Goal: Information Seeking & Learning: Learn about a topic

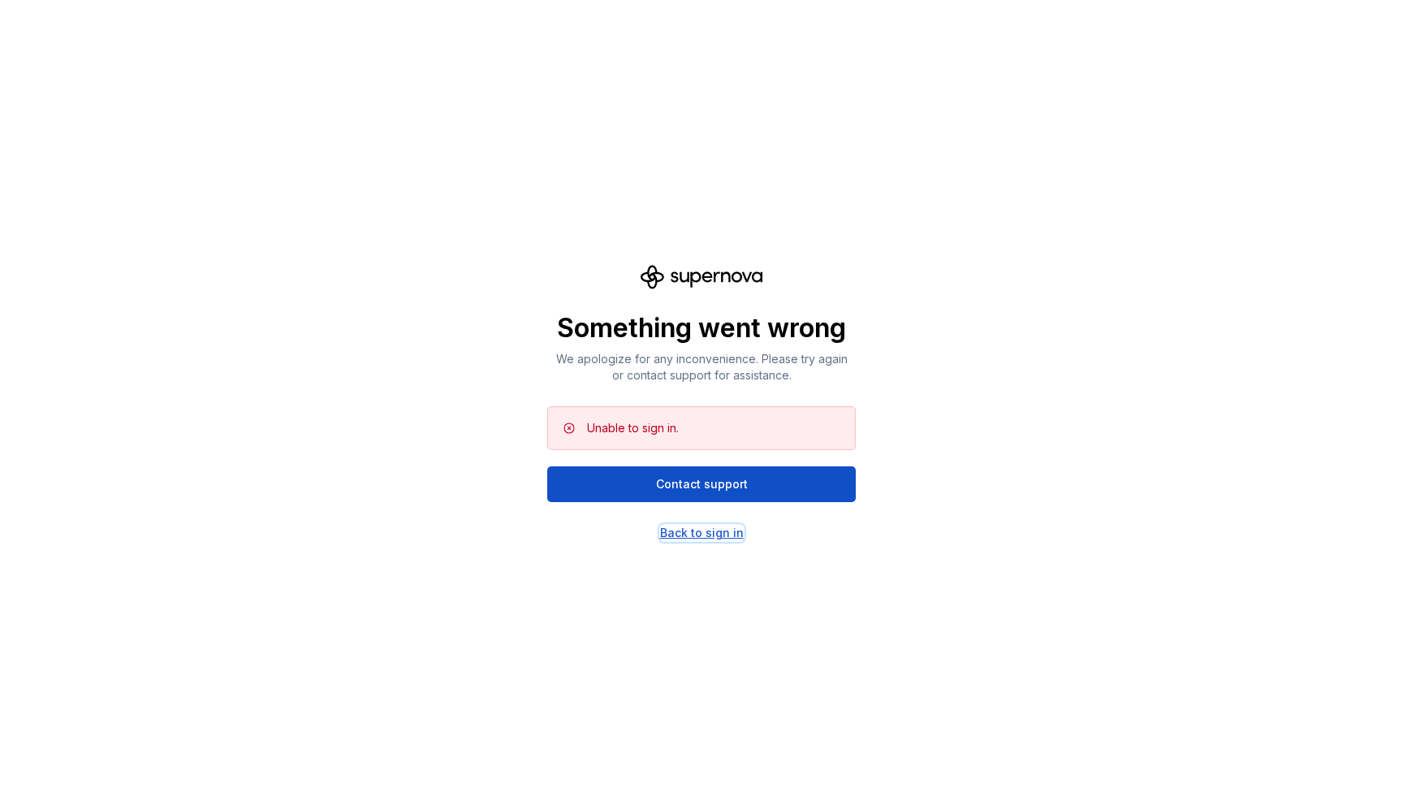
click at [715, 530] on div "Back to sign in" at bounding box center [702, 533] width 84 height 16
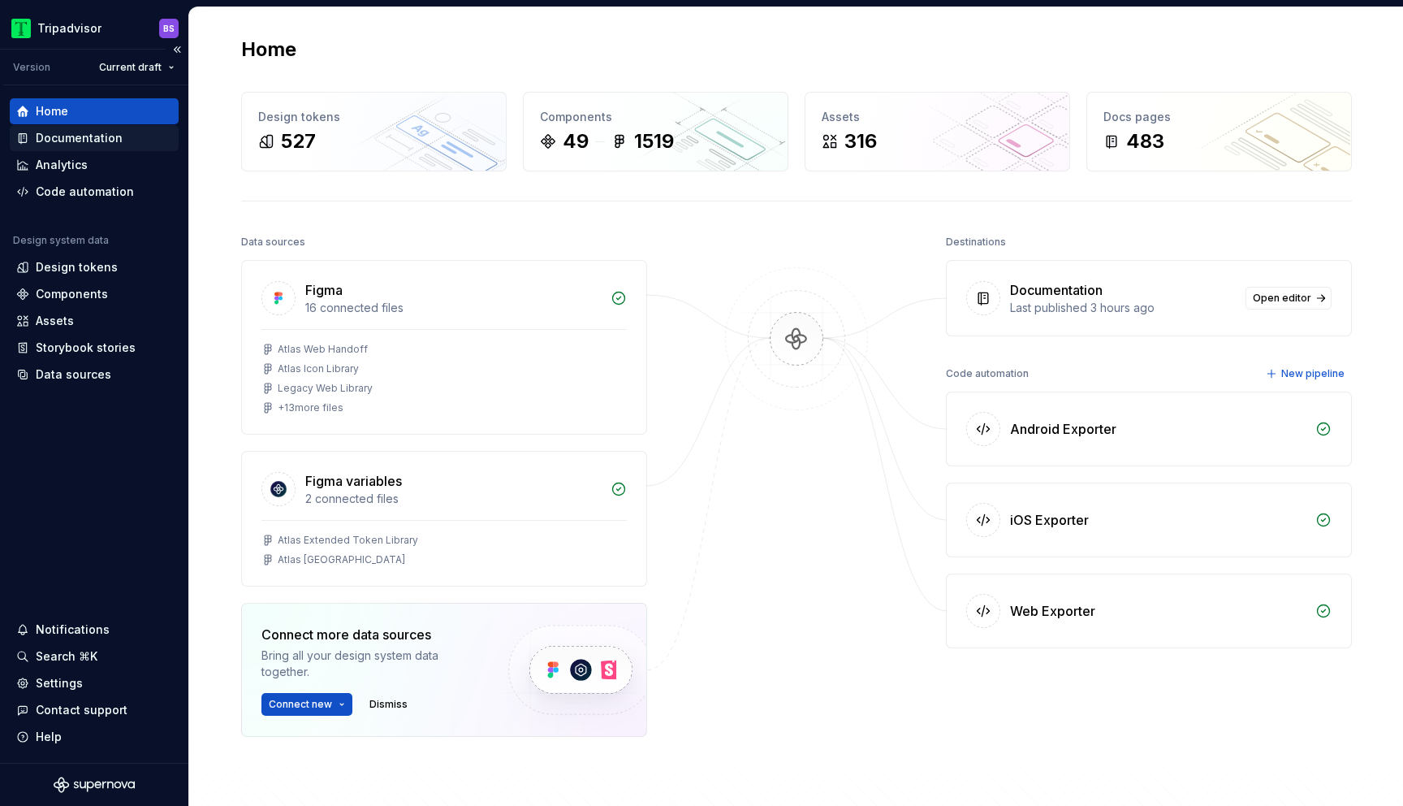
click at [110, 133] on div "Documentation" at bounding box center [79, 138] width 87 height 16
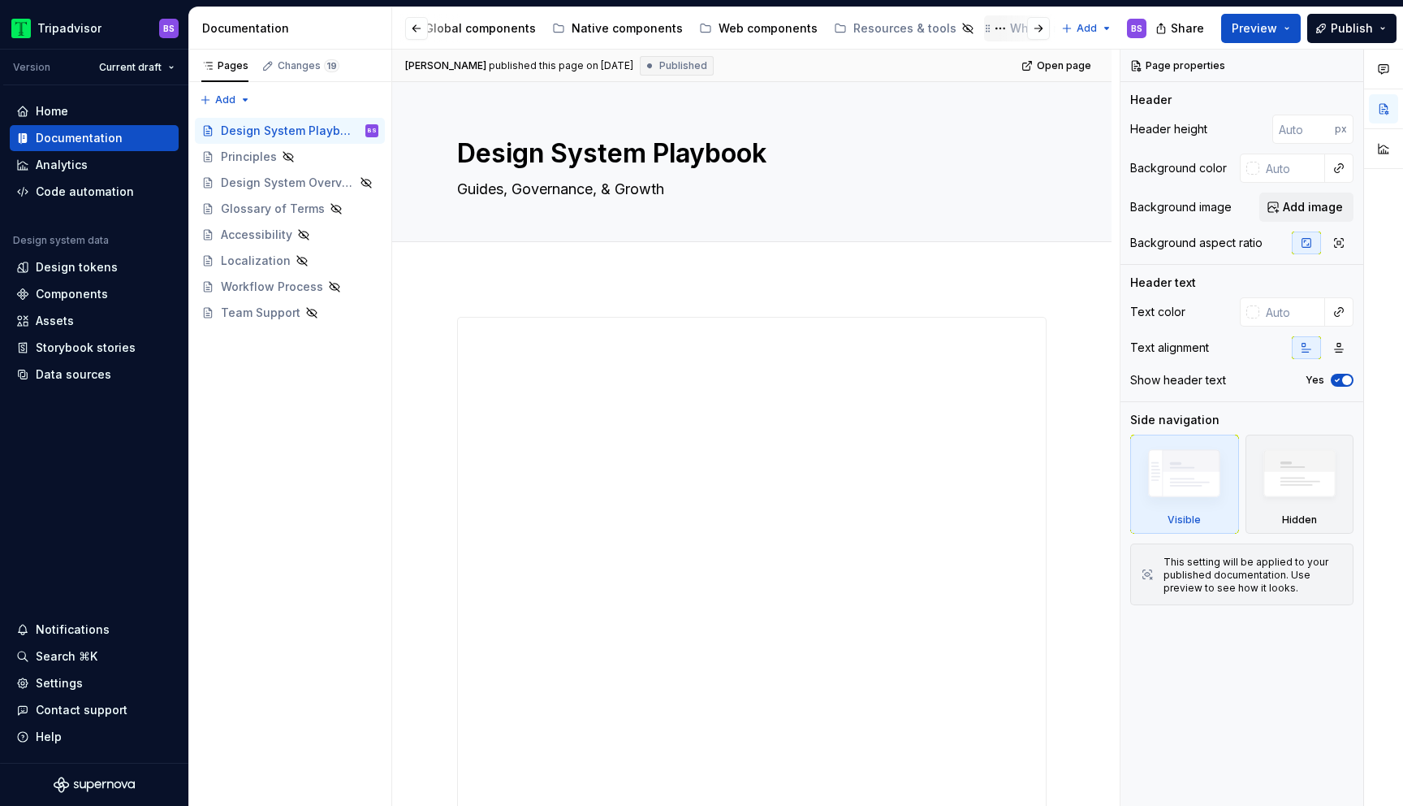
scroll to position [0, 313]
click at [805, 28] on div "Web components" at bounding box center [834, 28] width 99 height 16
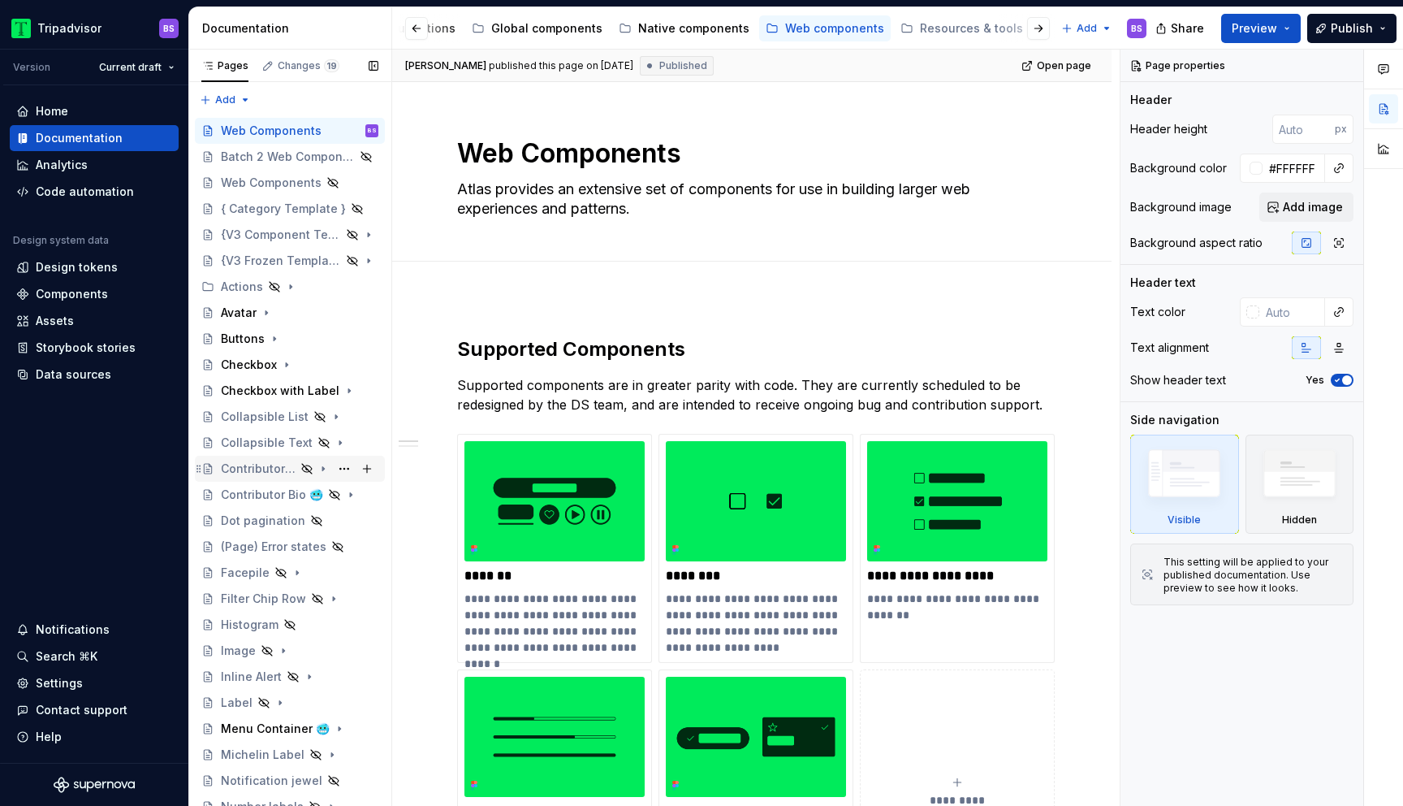
click at [263, 461] on div "Contributor 🥶" at bounding box center [258, 468] width 75 height 16
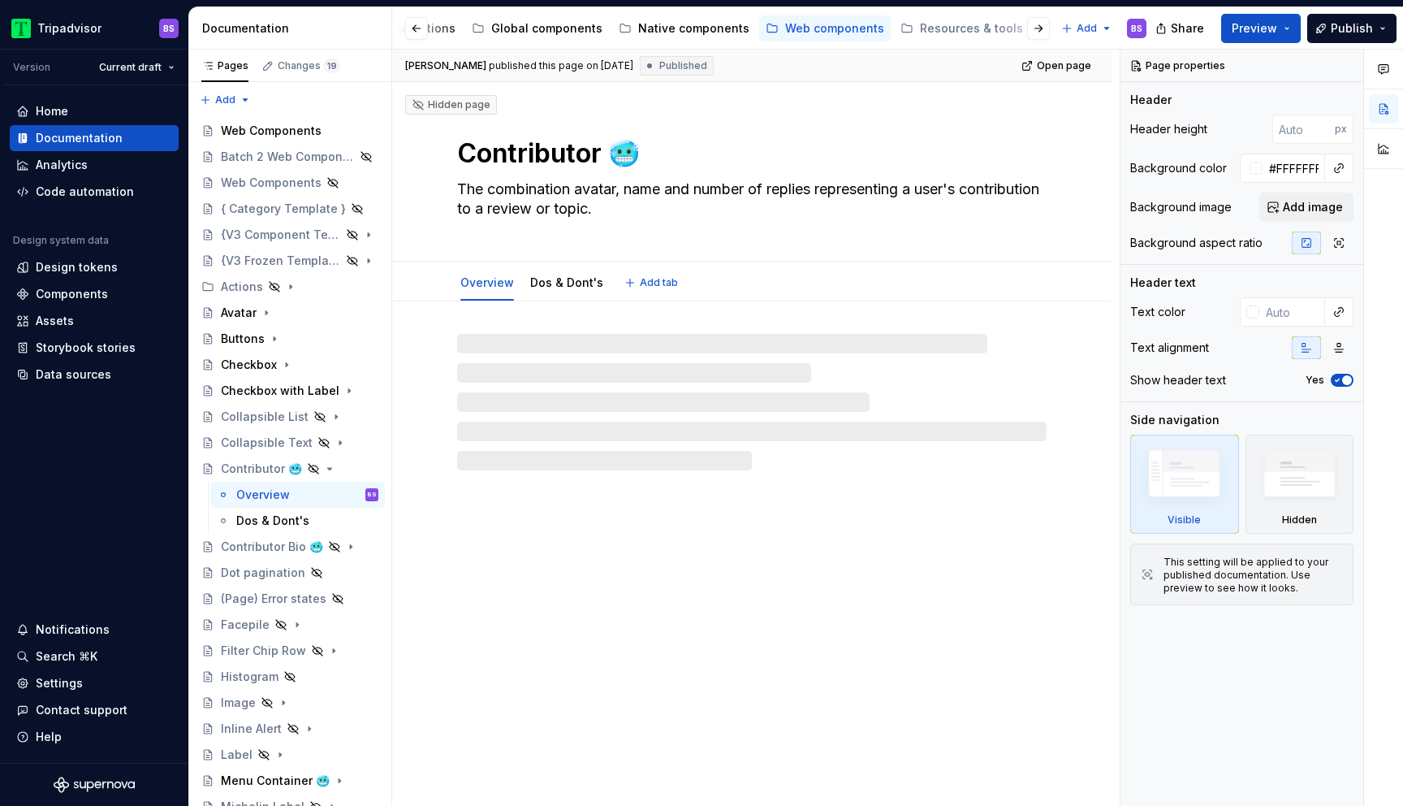
click at [744, 148] on textarea "Contributor 🥶" at bounding box center [749, 153] width 590 height 39
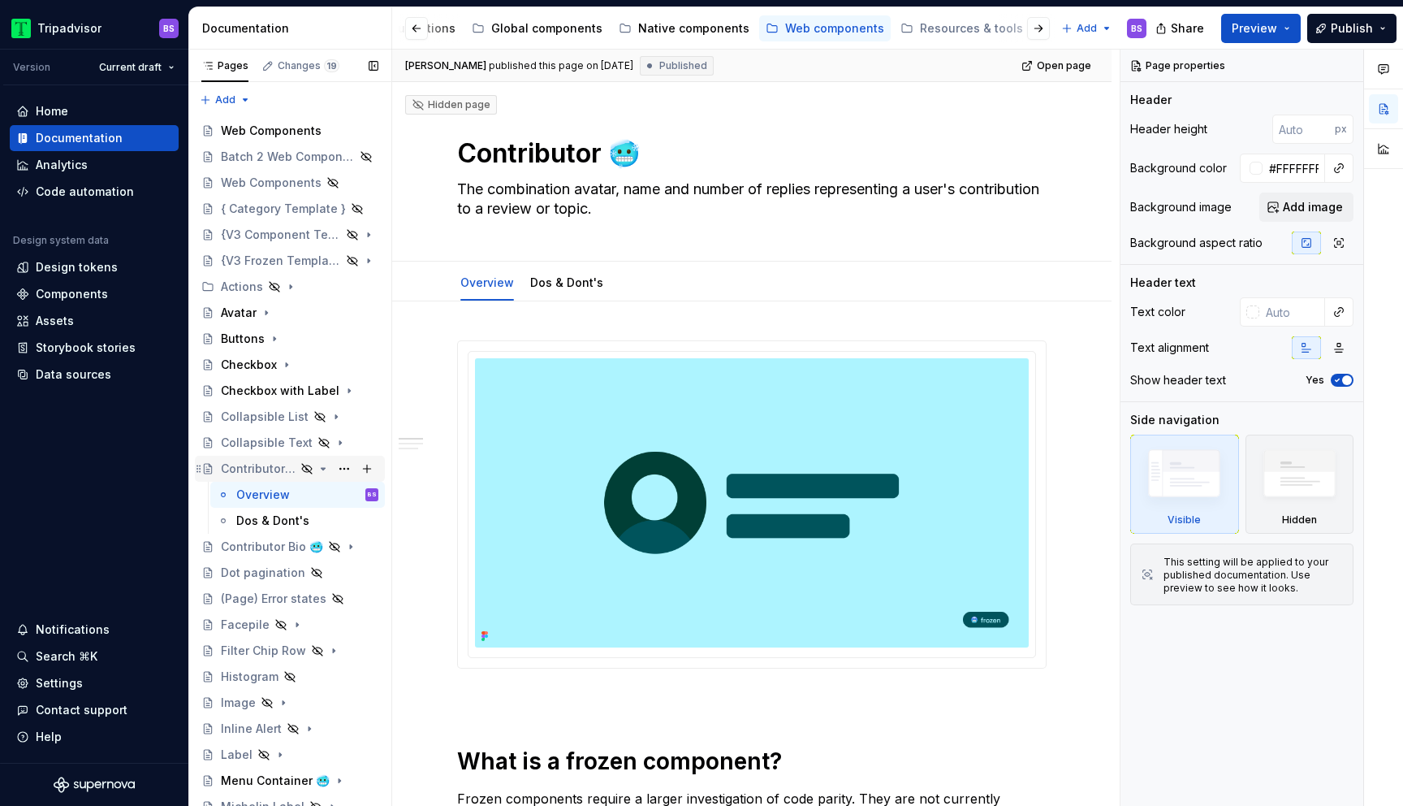
click at [322, 468] on icon "Page tree" at bounding box center [324, 469] width 4 height 2
click at [256, 152] on div "Batch 2 Web Components" at bounding box center [266, 157] width 91 height 16
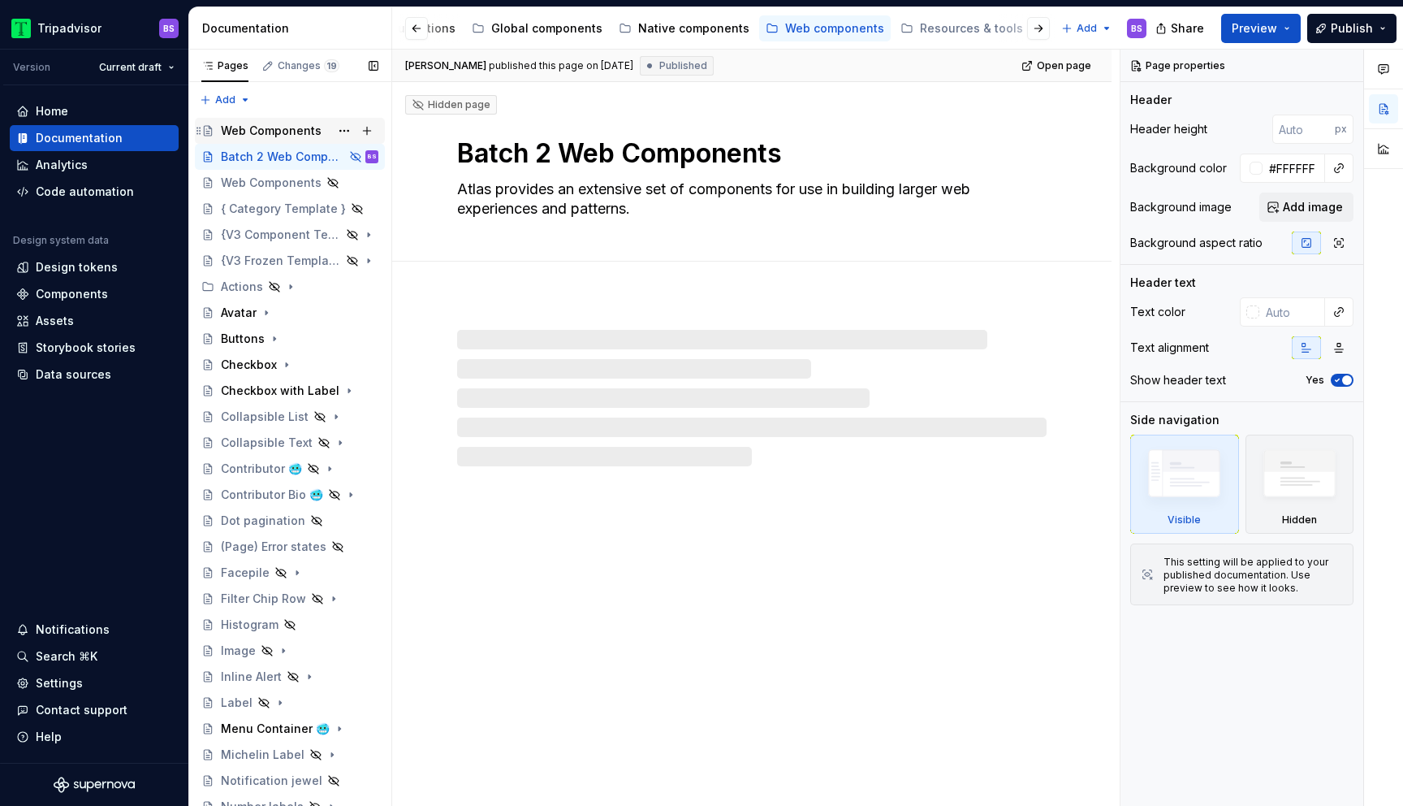
click at [281, 121] on div "Web Components" at bounding box center [300, 130] width 158 height 23
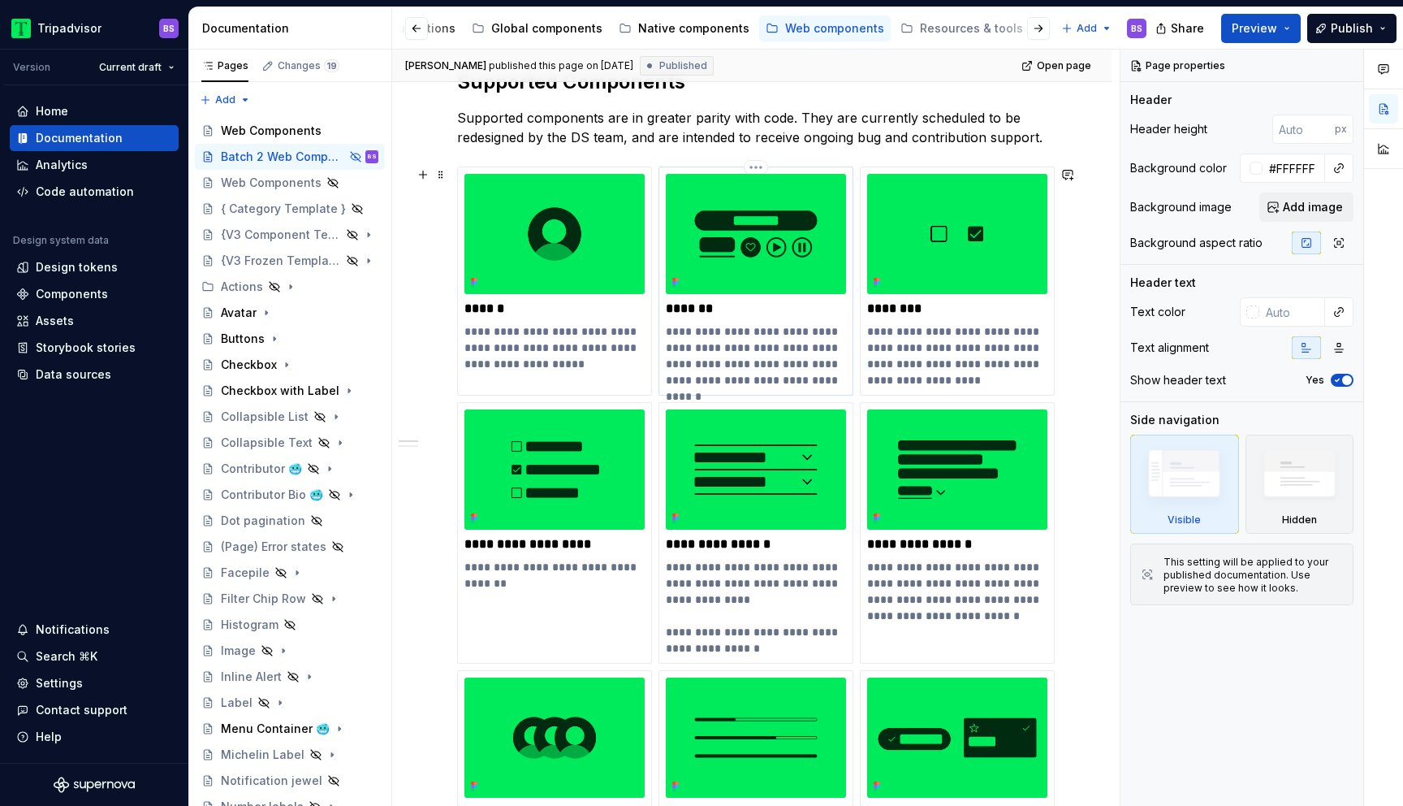
scroll to position [392, 0]
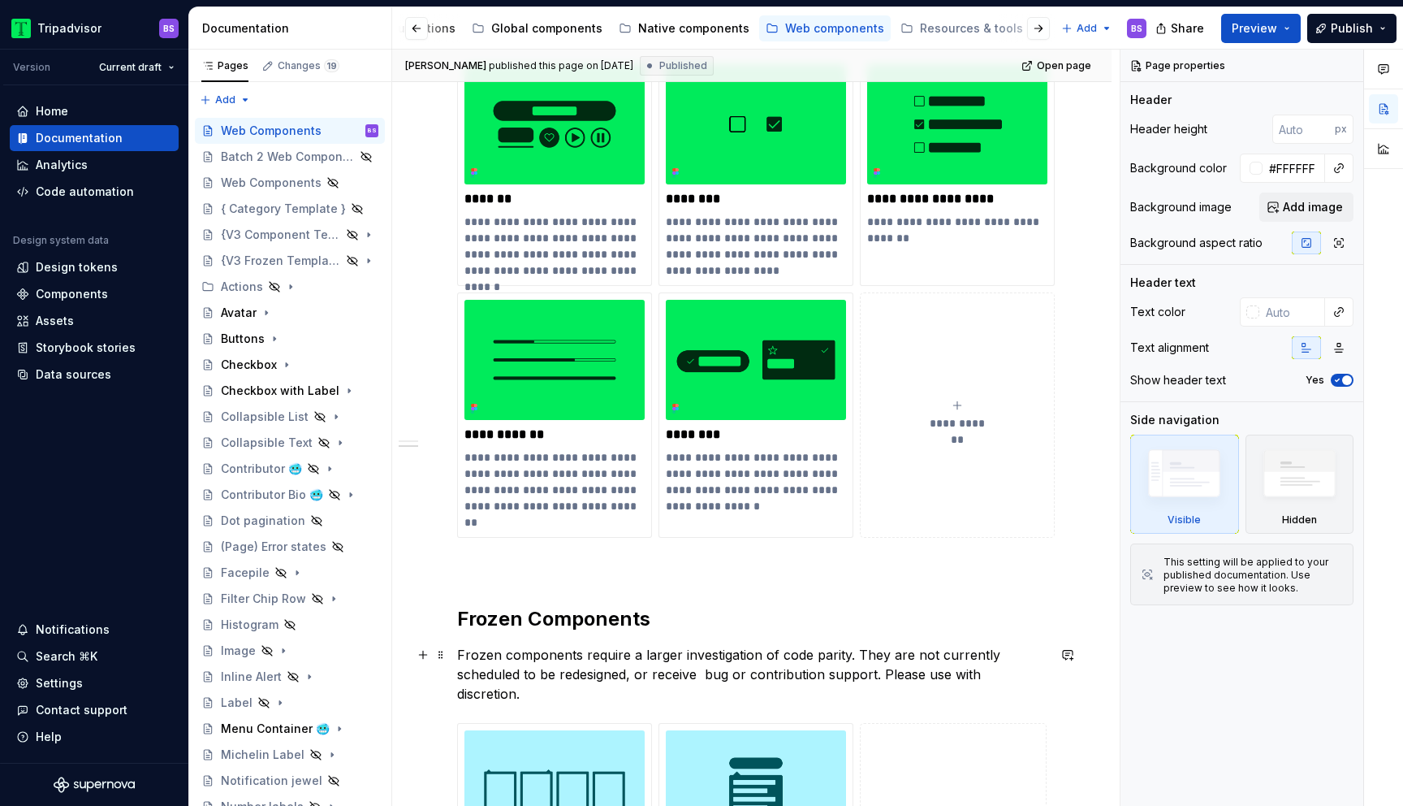
scroll to position [609, 0]
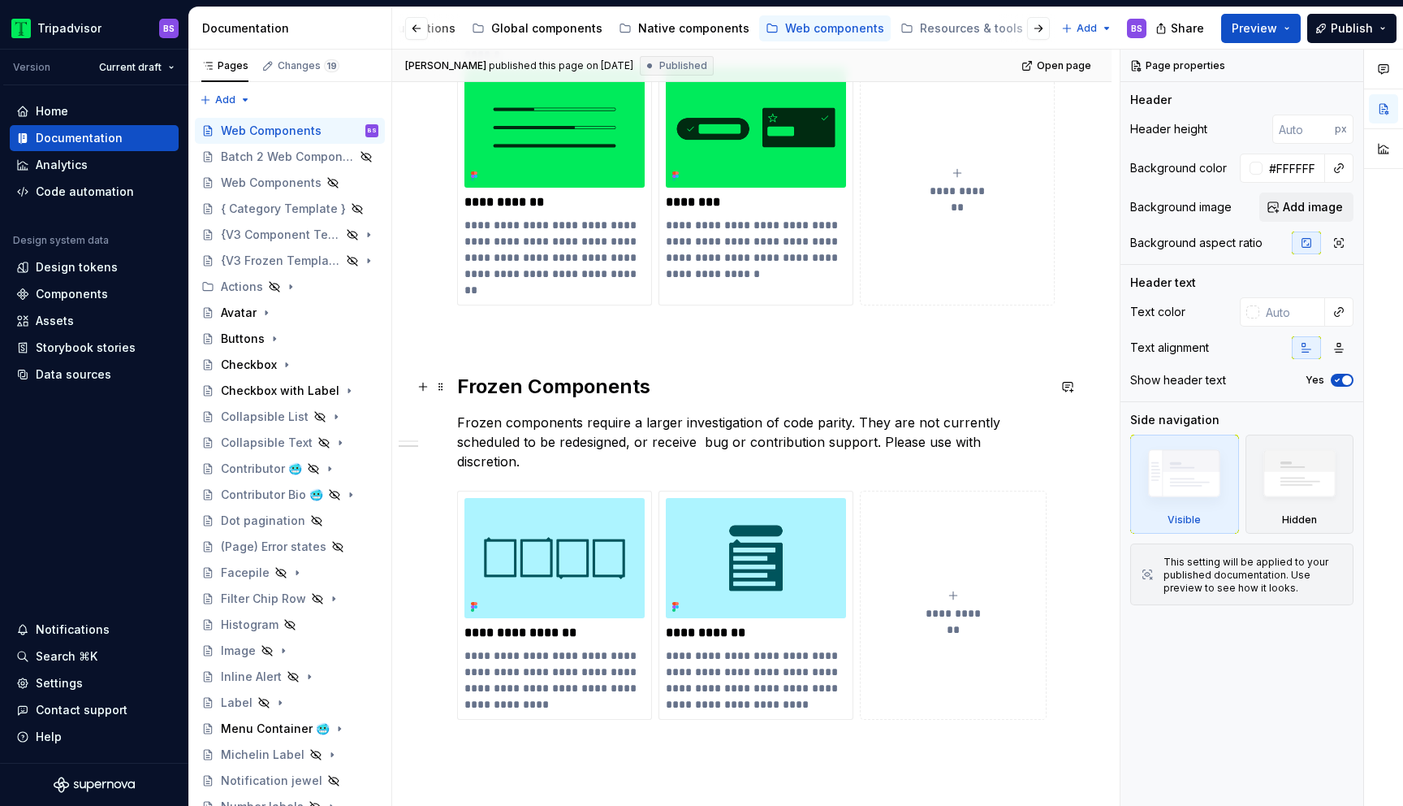
type textarea "*"
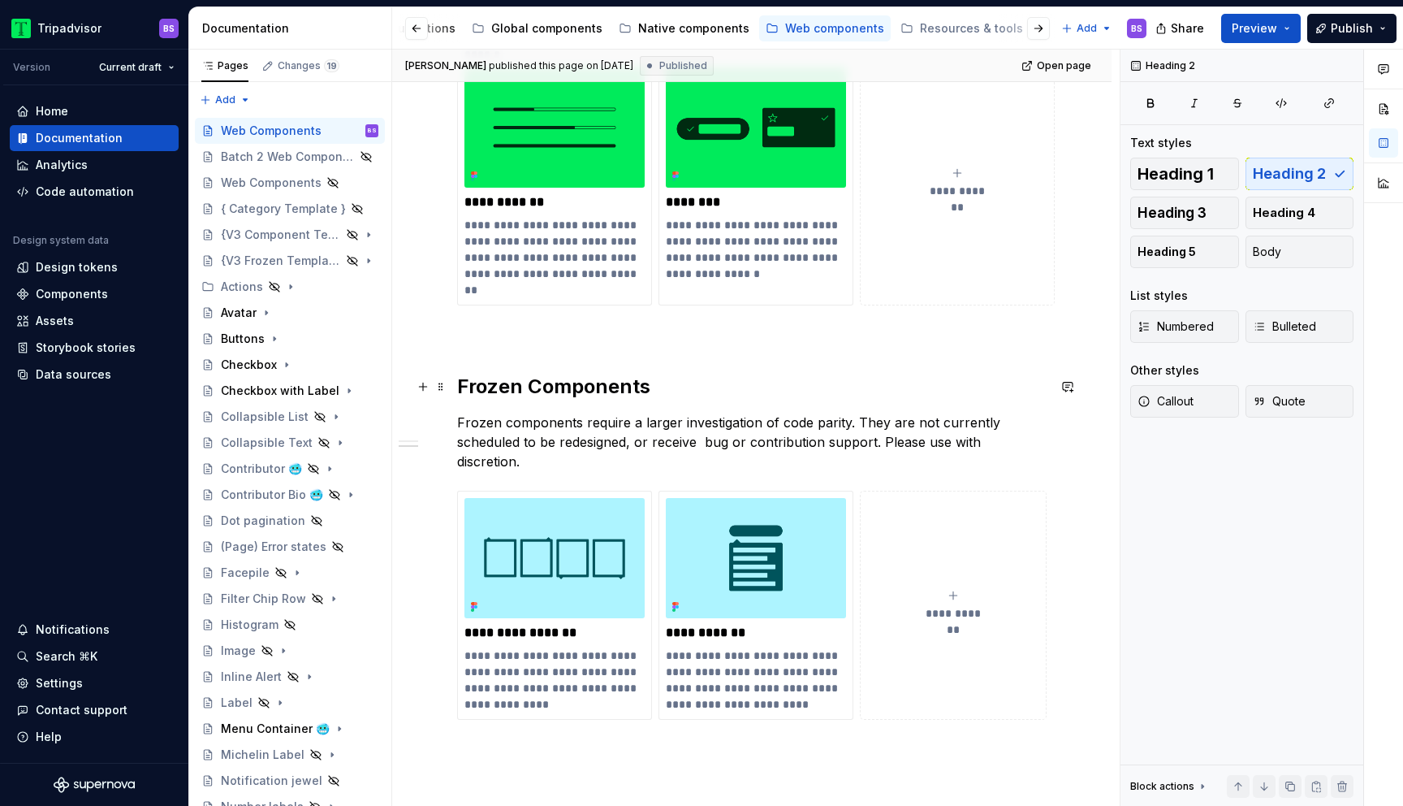
click at [643, 387] on h2 "Frozen Components" at bounding box center [752, 387] width 590 height 26
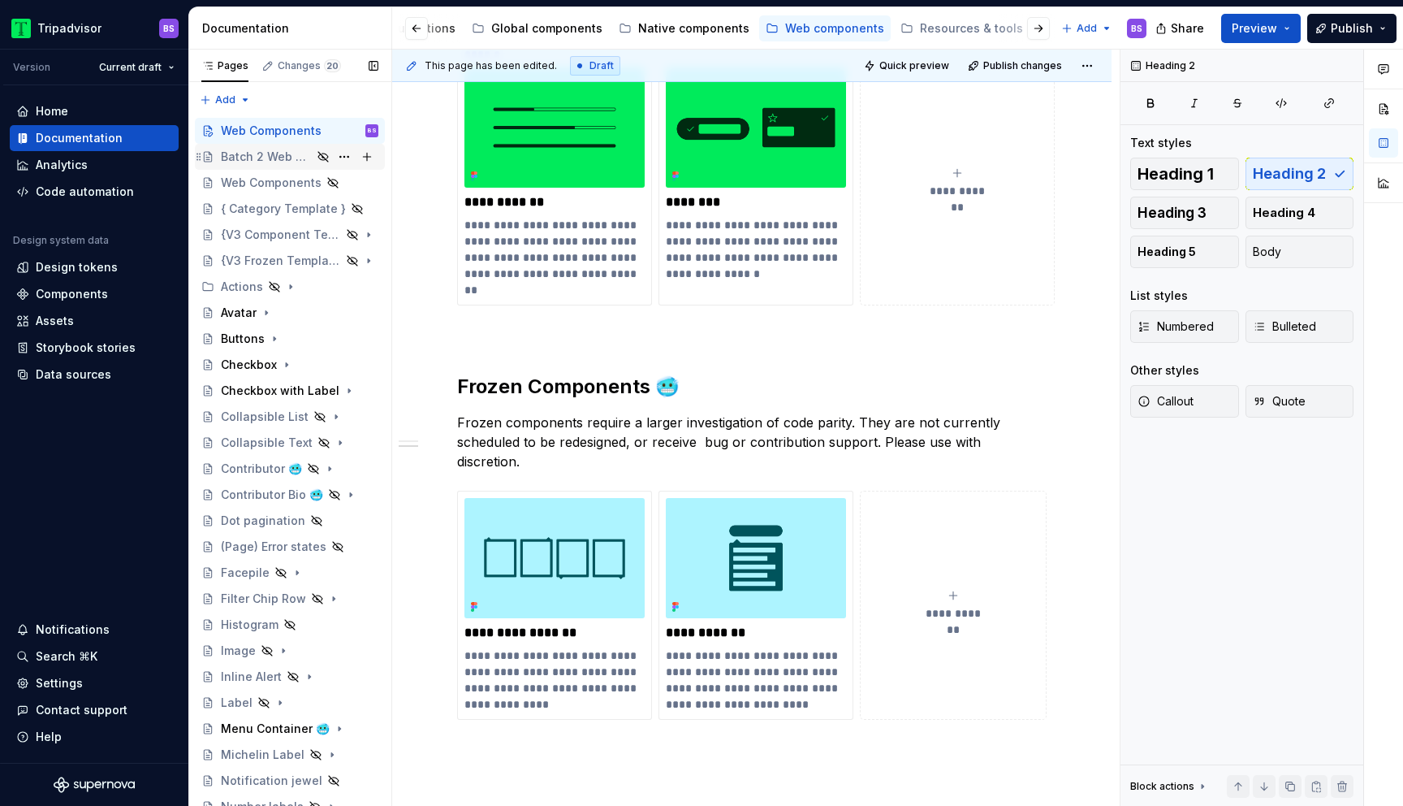
click at [310, 162] on div "Batch 2 Web Components" at bounding box center [266, 157] width 91 height 16
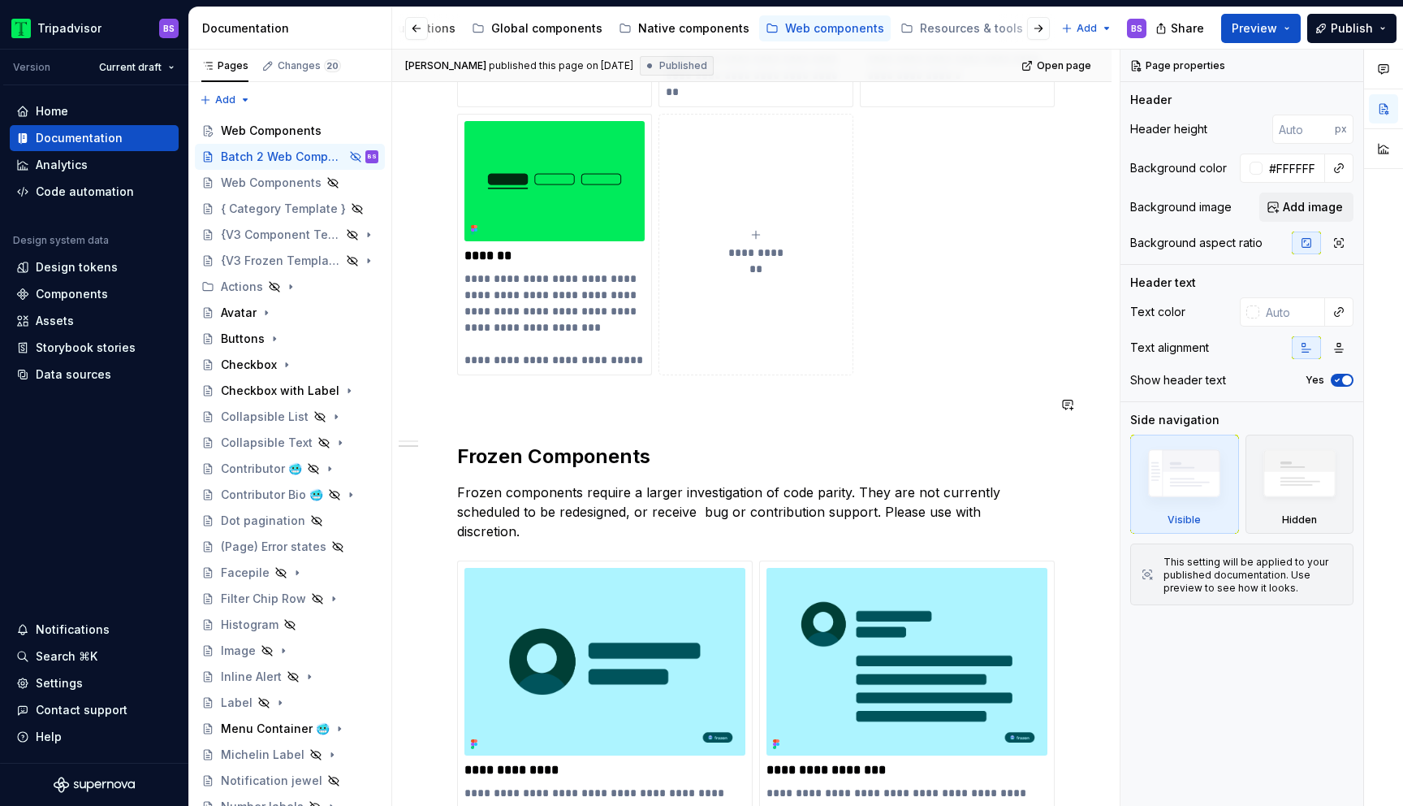
scroll to position [1167, 0]
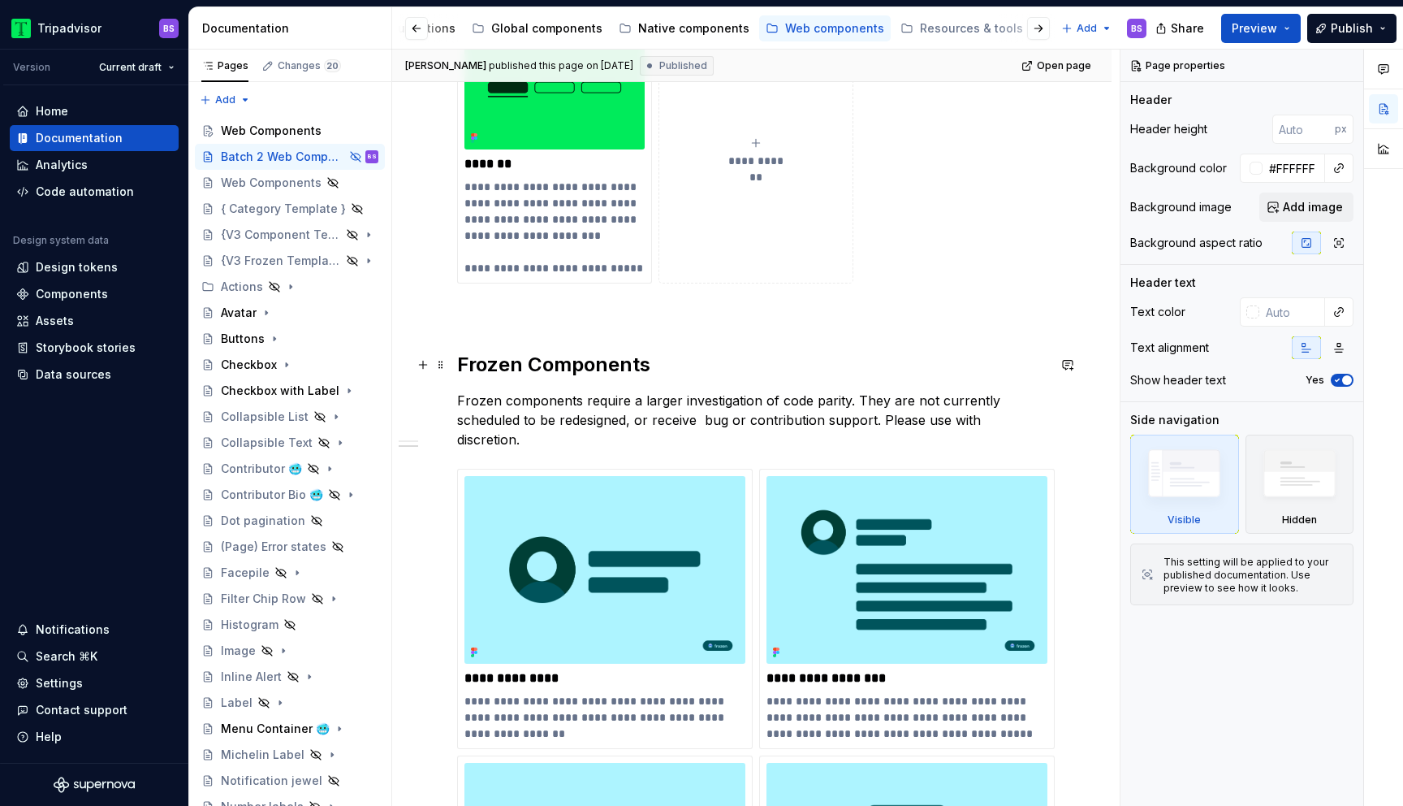
type textarea "*"
click at [654, 359] on h2 "Frozen Components" at bounding box center [752, 365] width 590 height 26
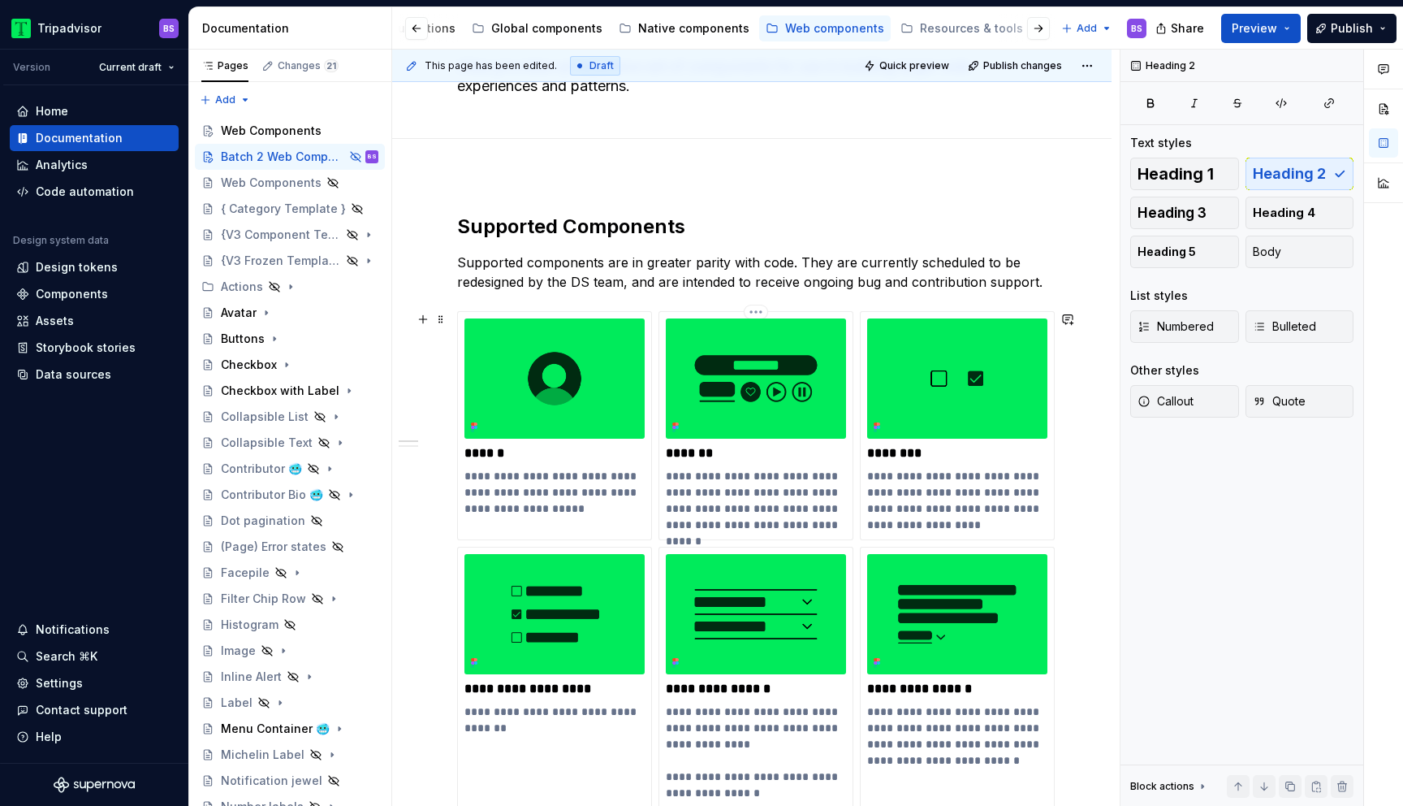
scroll to position [0, 0]
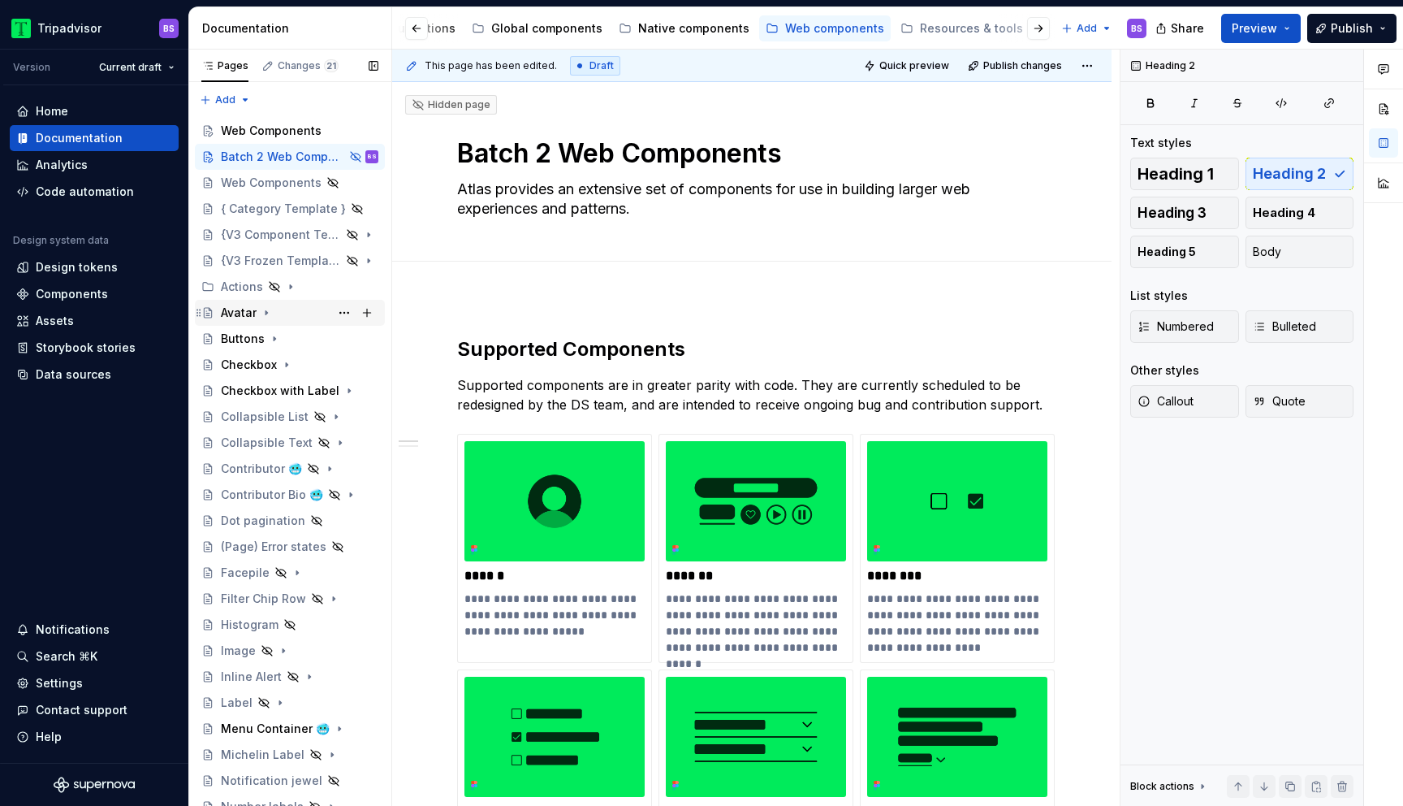
click at [253, 309] on div "Avatar" at bounding box center [239, 313] width 36 height 16
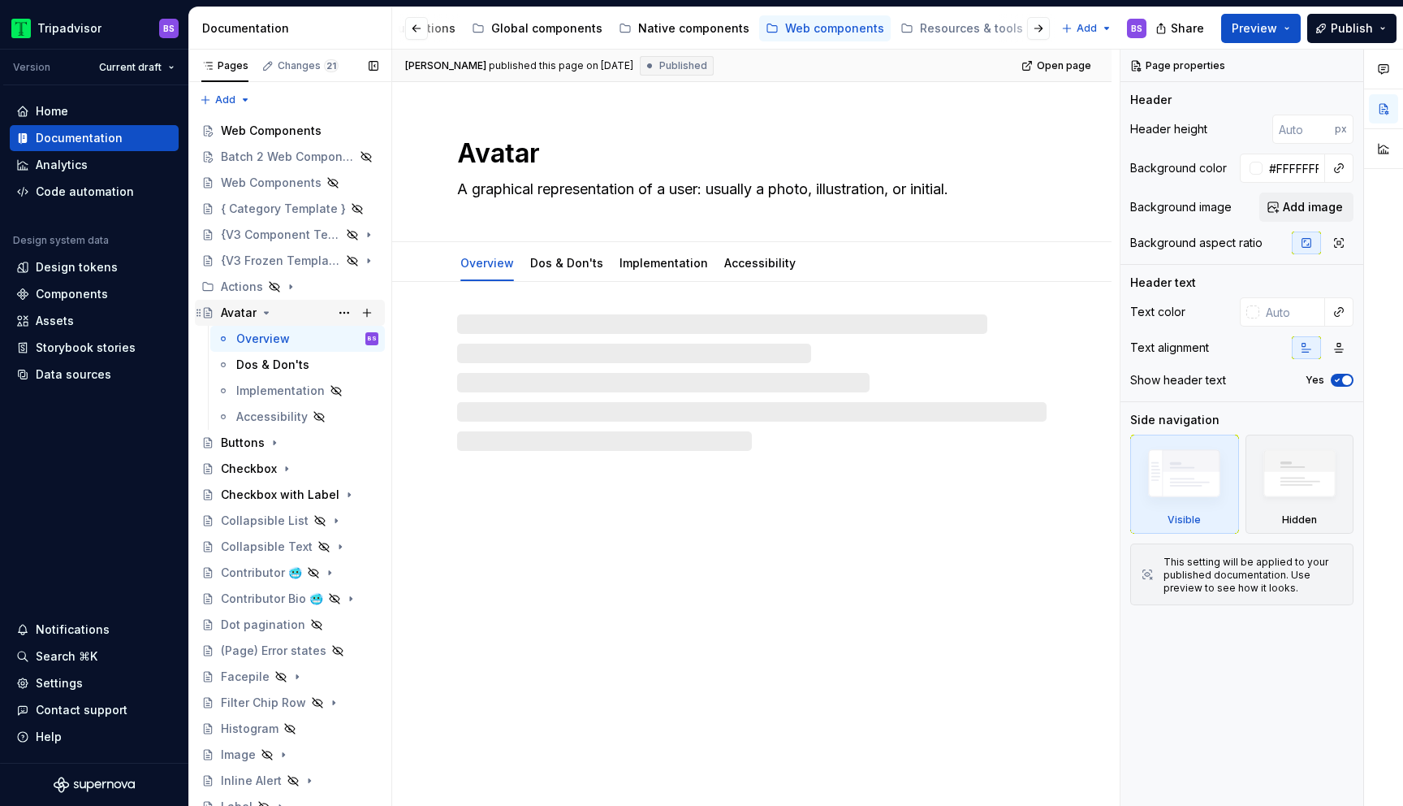
click at [267, 312] on icon "Page tree" at bounding box center [267, 313] width 4 height 2
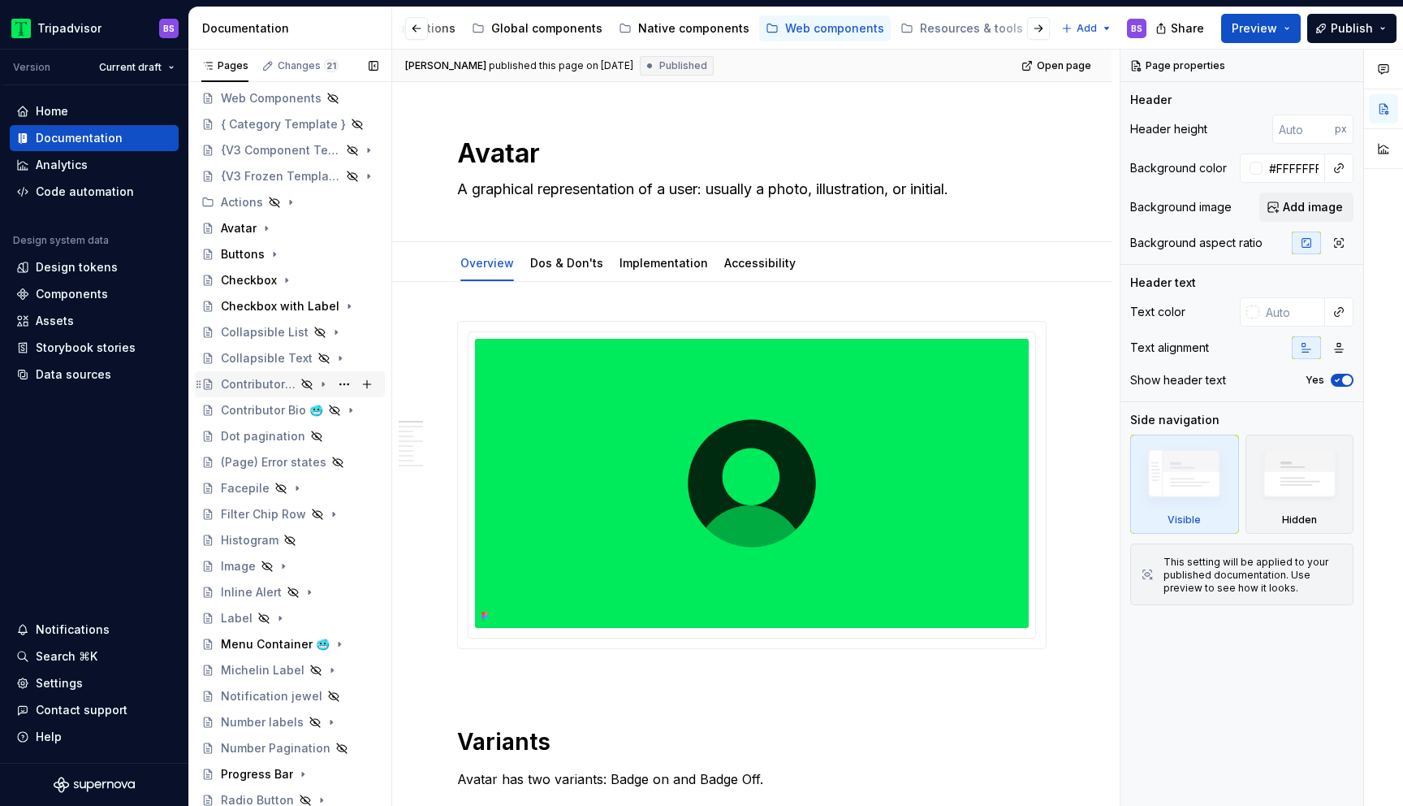
scroll to position [120, 0]
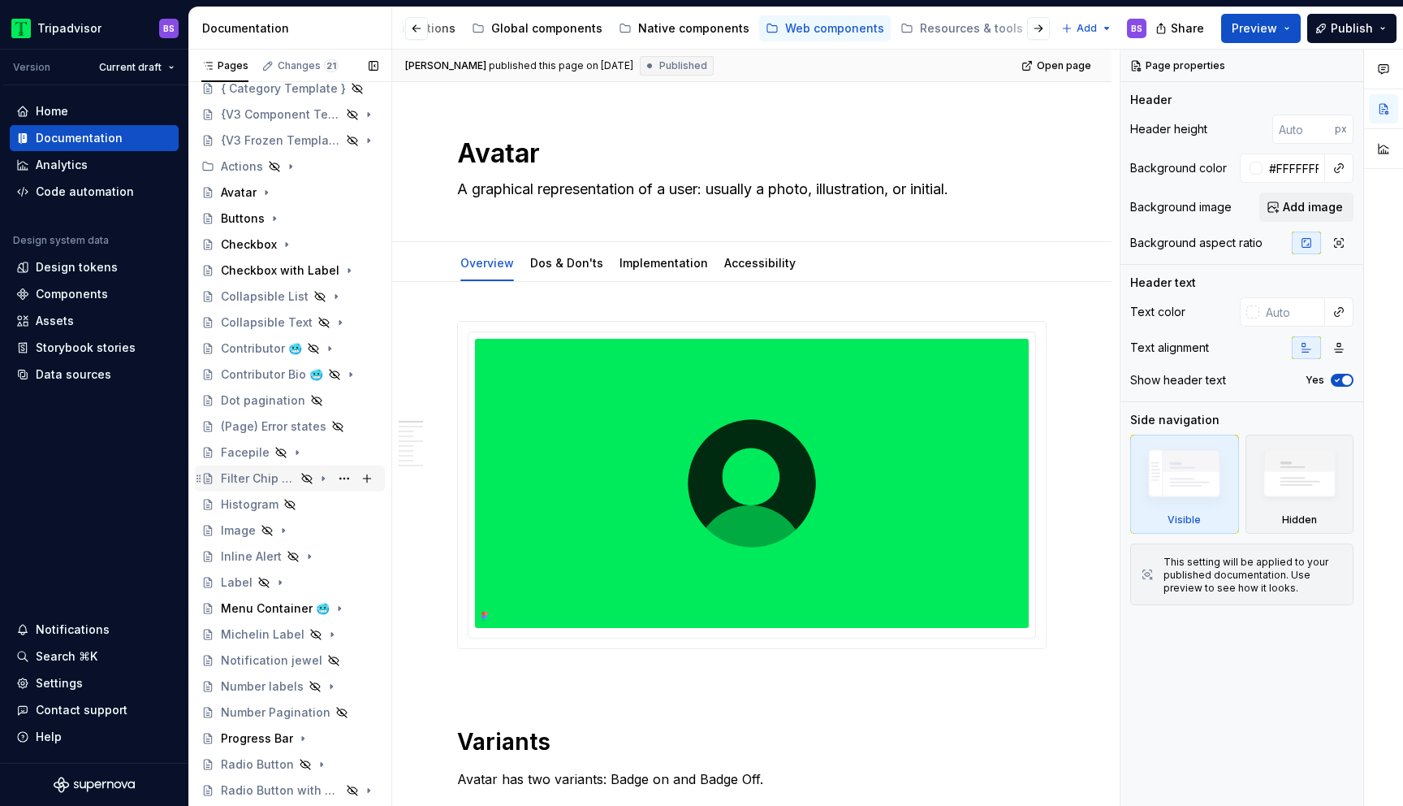
click at [265, 478] on div "Filter Chip Row" at bounding box center [258, 478] width 75 height 16
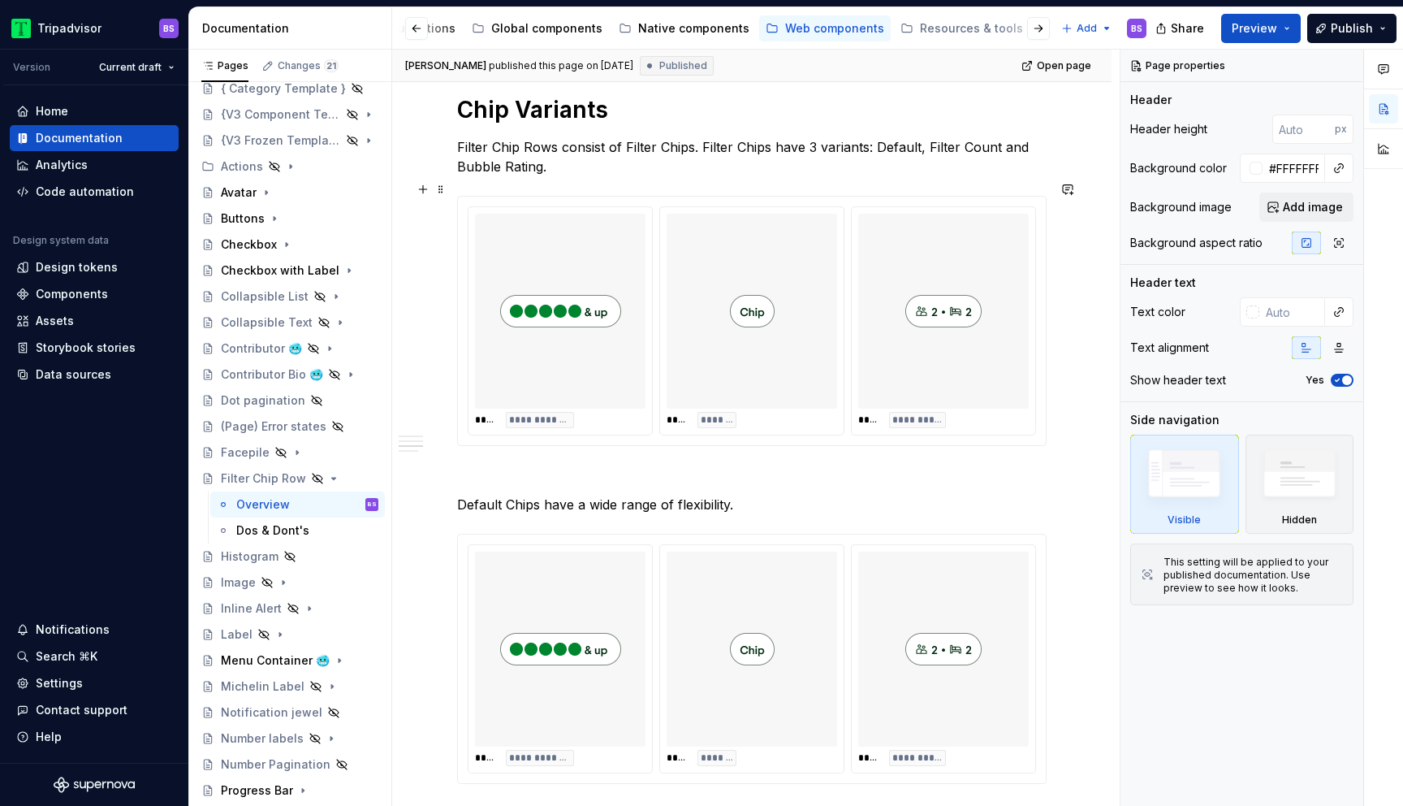
scroll to position [1247, 0]
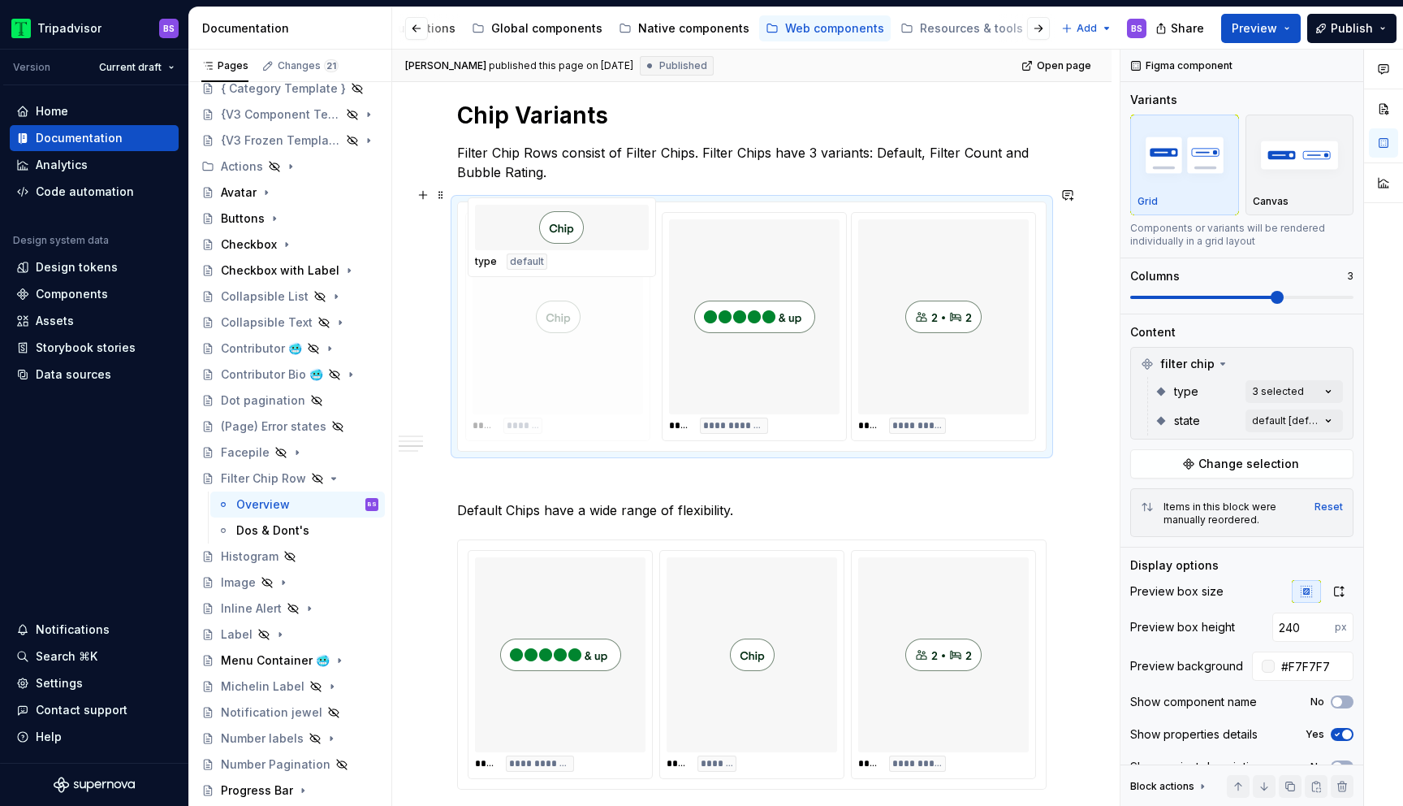
drag, startPoint x: 759, startPoint y: 297, endPoint x: 589, endPoint y: 308, distance: 170.9
click at [589, 308] on body "Tripadvisor BS Version Current draft Home Documentation Analytics Code automati…" at bounding box center [701, 403] width 1403 height 806
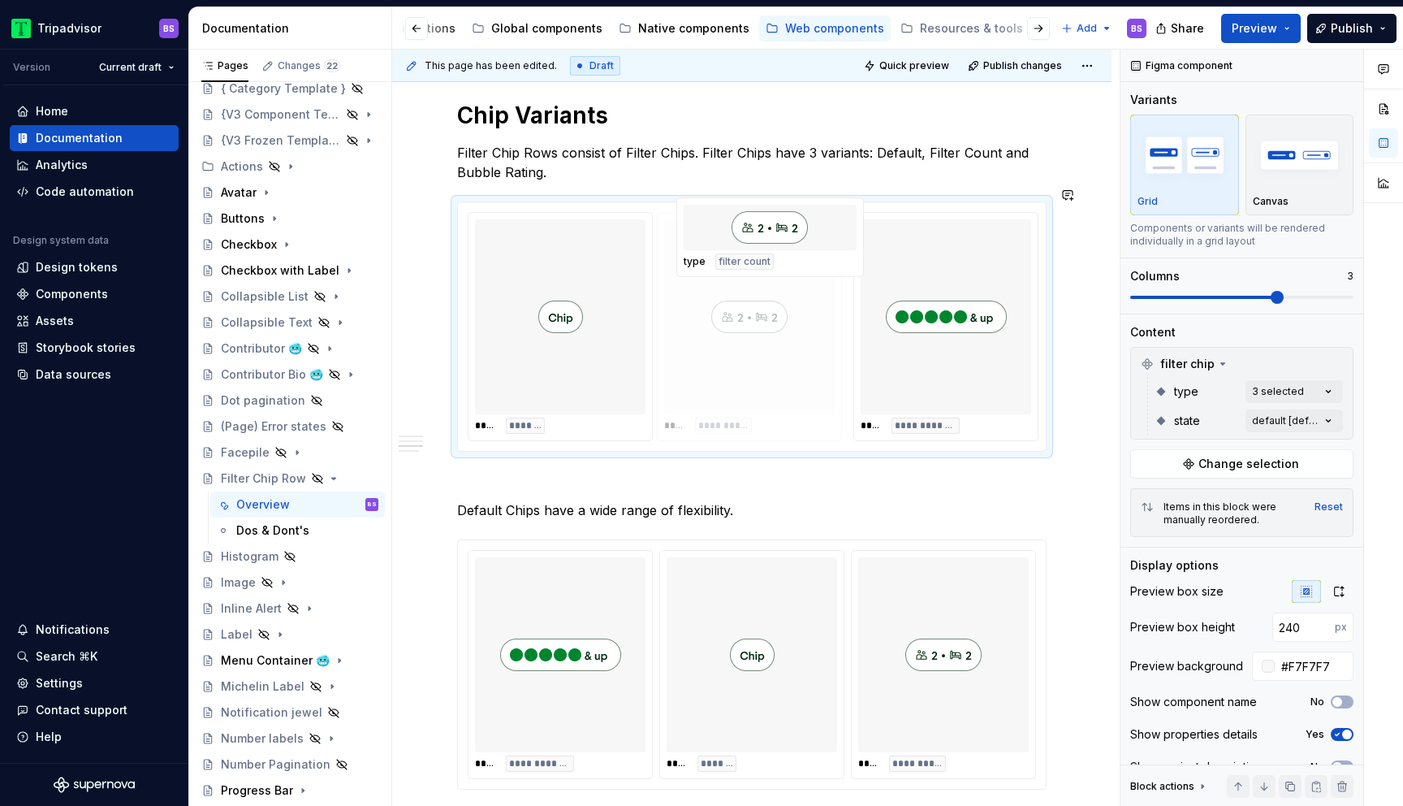
drag, startPoint x: 945, startPoint y: 302, endPoint x: 763, endPoint y: 302, distance: 181.9
click at [763, 302] on body "Tripadvisor BS Version Current draft Home Documentation Analytics Code automati…" at bounding box center [701, 403] width 1403 height 806
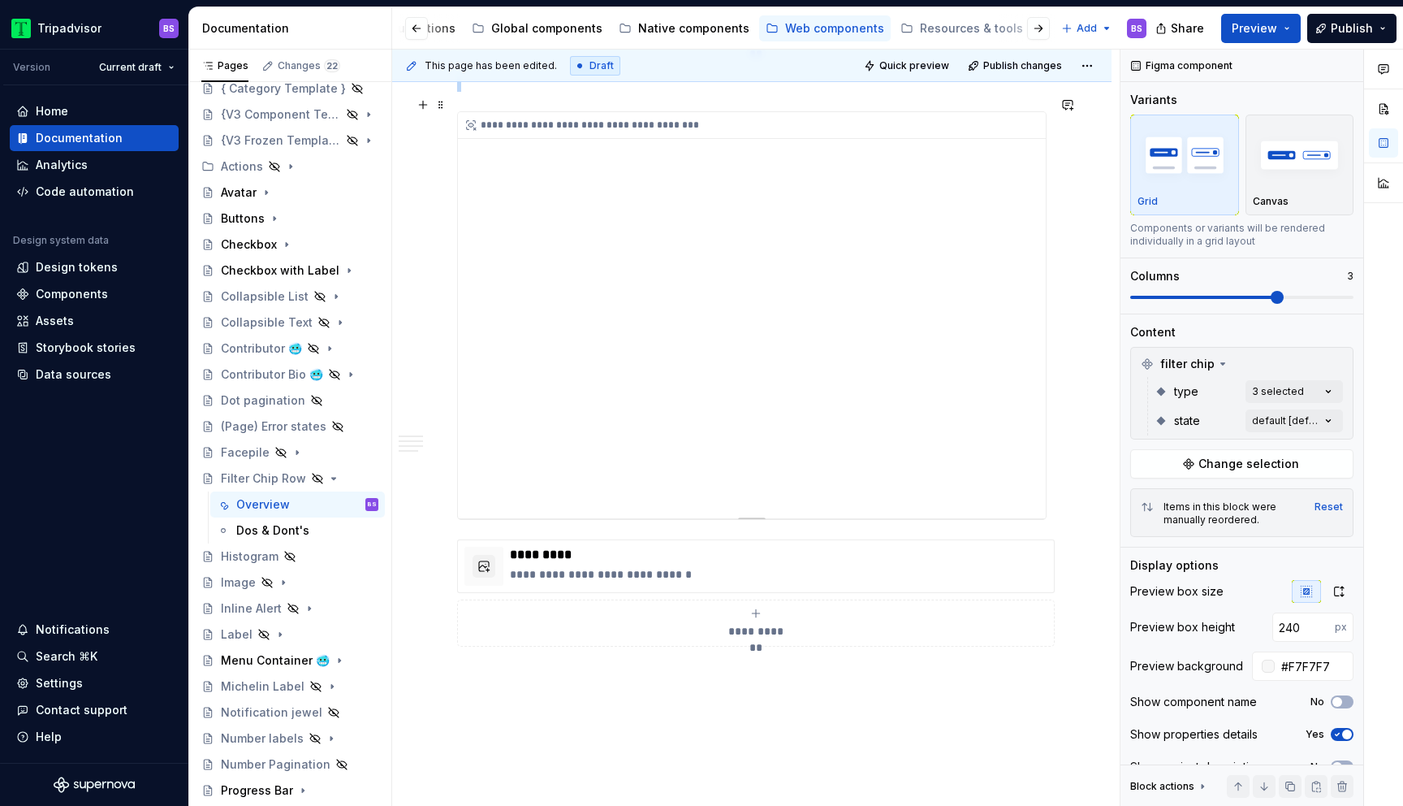
click at [722, 333] on div "**********" at bounding box center [752, 315] width 588 height 406
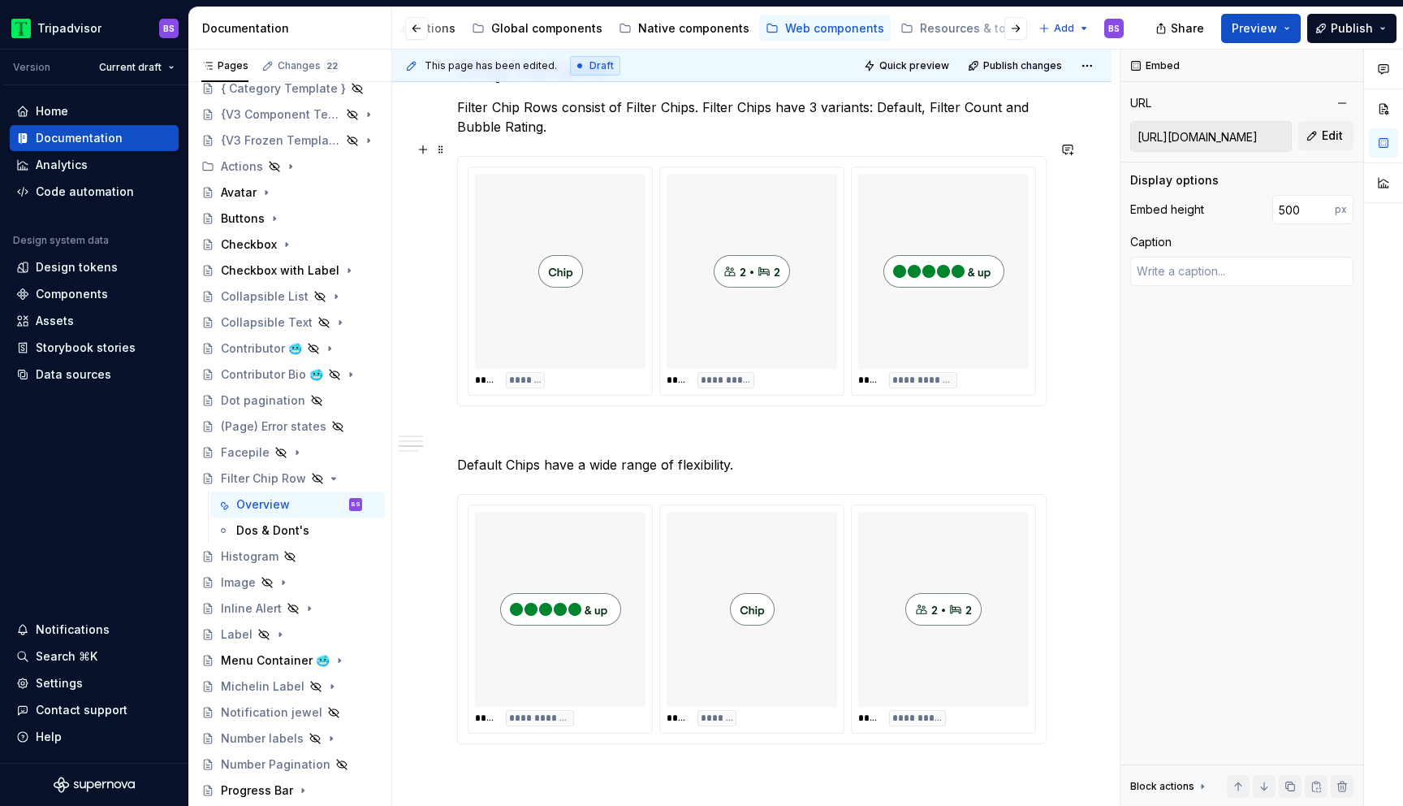
scroll to position [1334, 0]
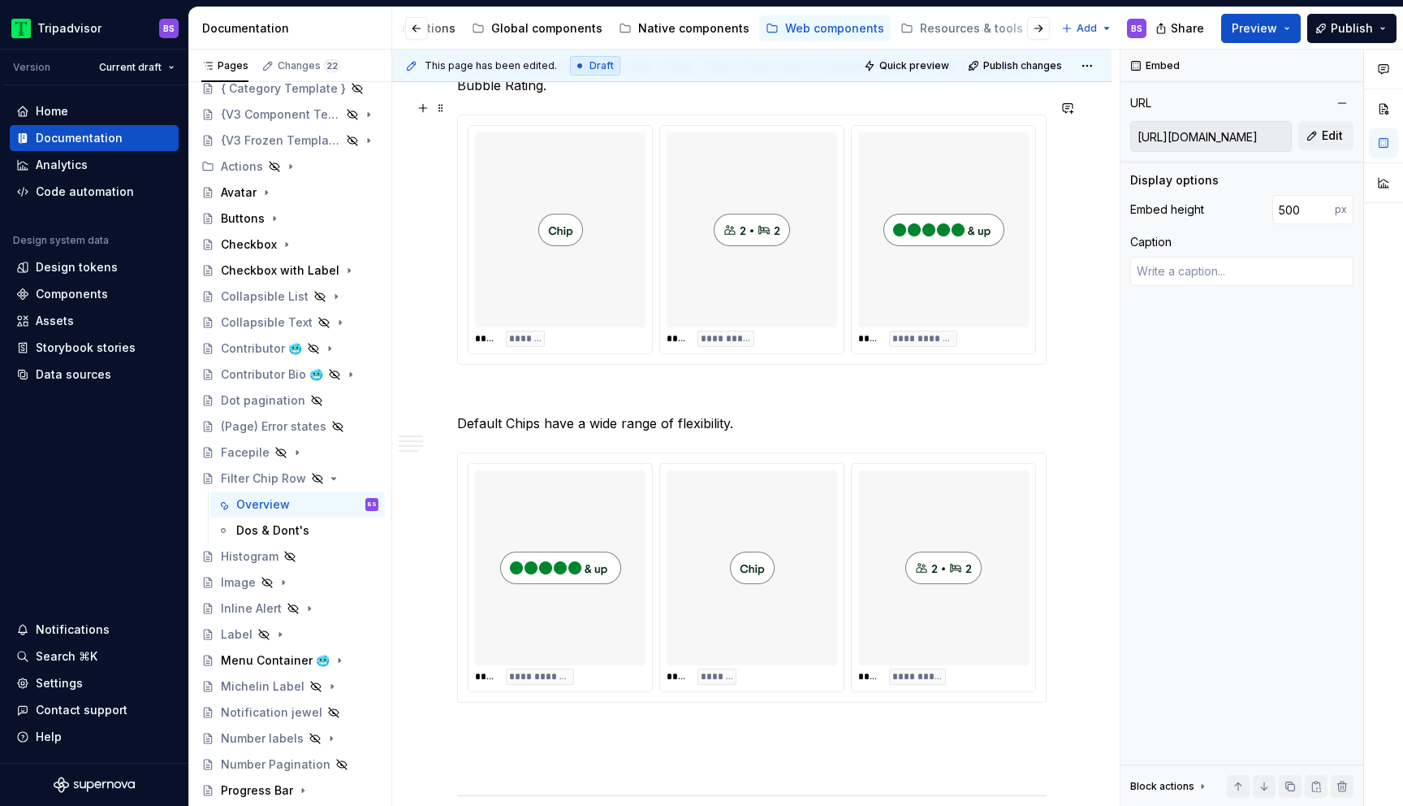
type textarea "*"
